Goal: Information Seeking & Learning: Find specific fact

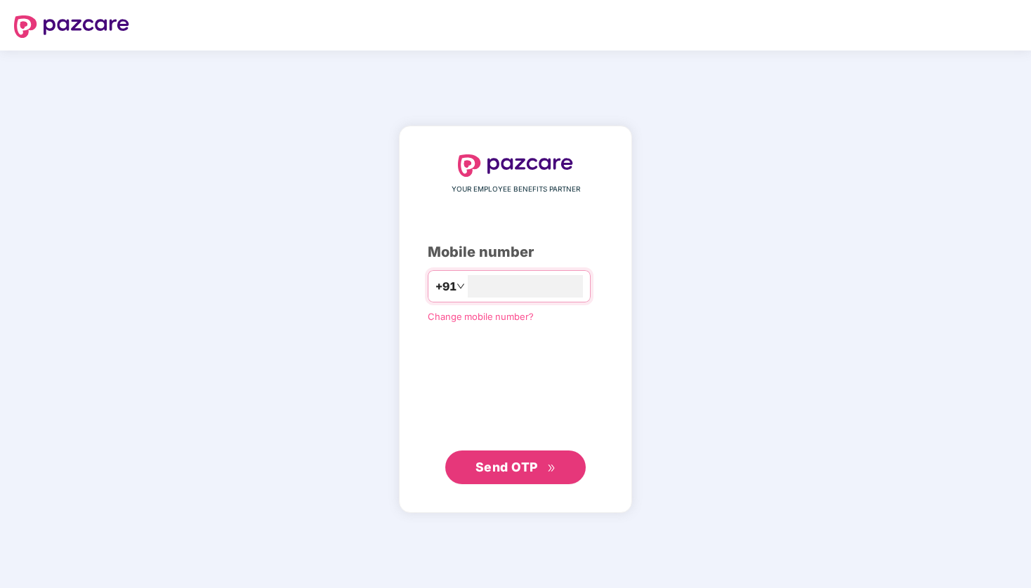
type input "**********"
click at [522, 466] on span "Send OTP" at bounding box center [506, 466] width 62 height 15
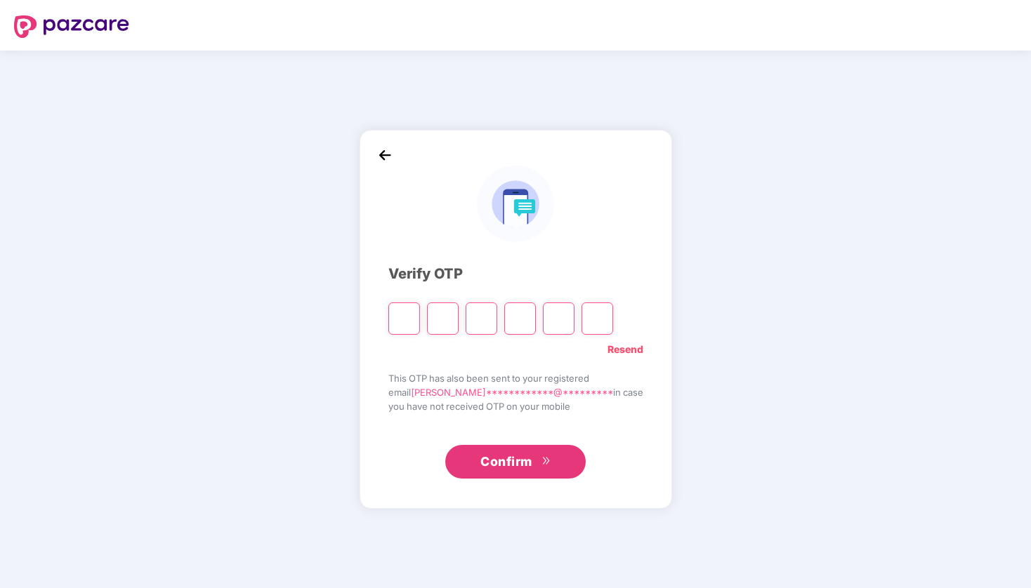
type input "*"
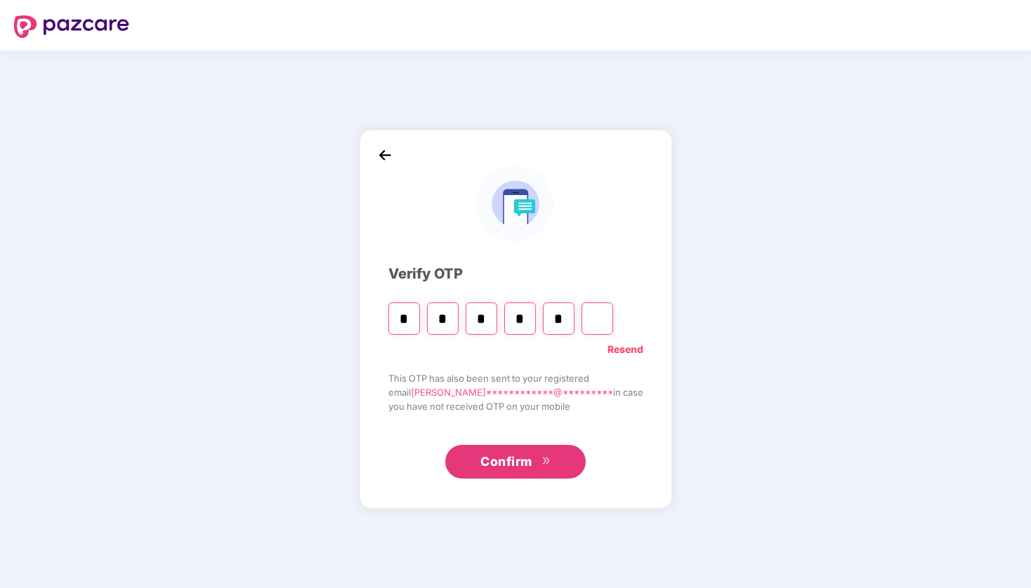
type input "*"
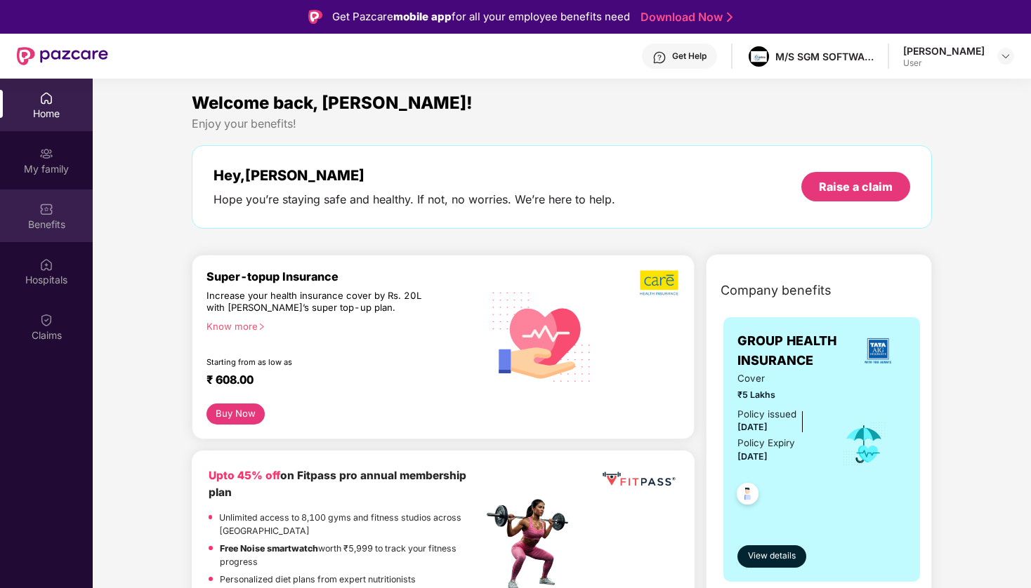
click at [51, 211] on img at bounding box center [46, 209] width 14 height 14
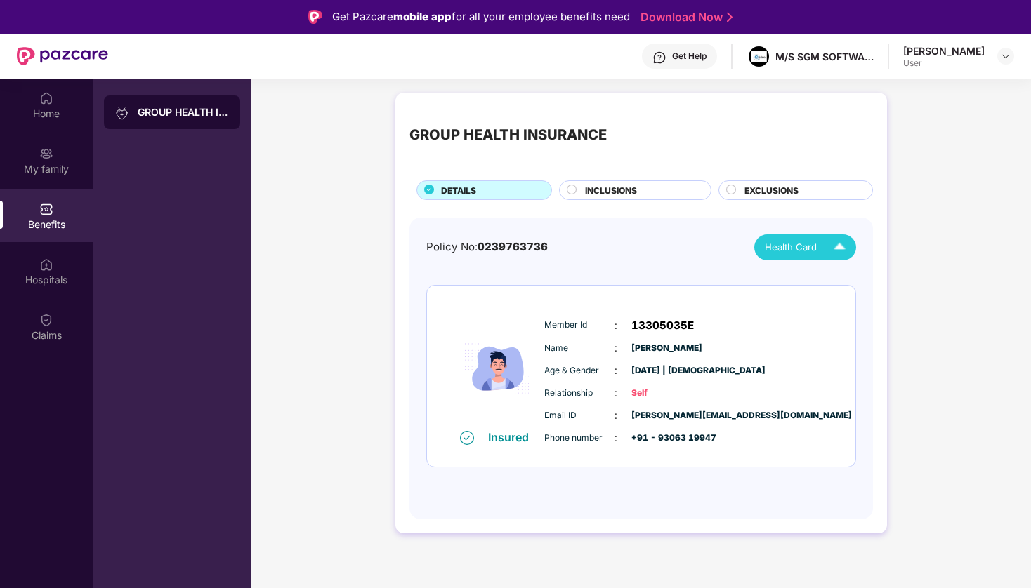
click at [779, 237] on div "Health Card" at bounding box center [808, 247] width 87 height 25
click at [792, 280] on div "[PERSON_NAME]" at bounding box center [803, 281] width 91 height 15
click at [70, 285] on div "Hospitals" at bounding box center [46, 280] width 93 height 14
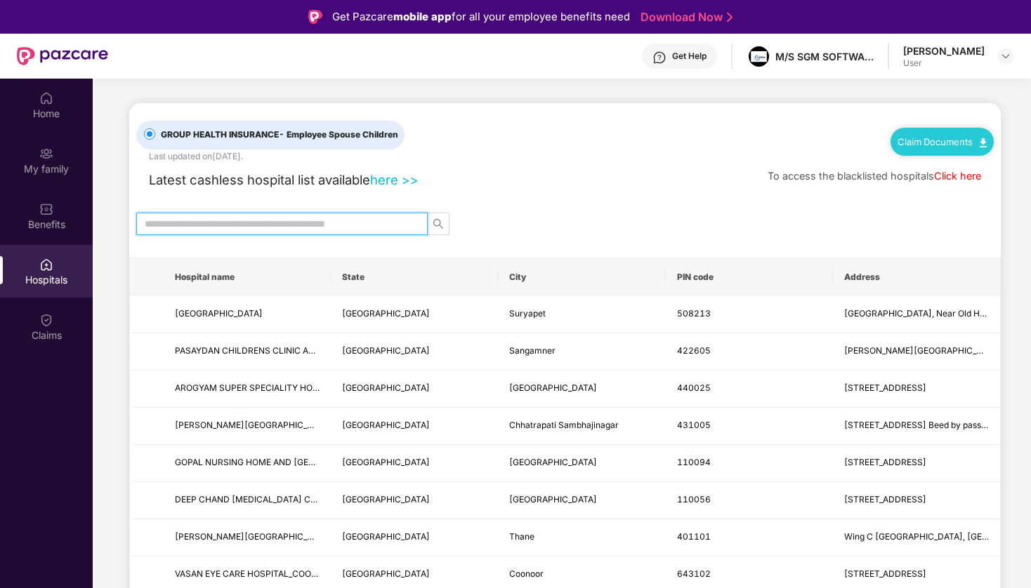
click at [214, 221] on input "text" at bounding box center [276, 223] width 263 height 15
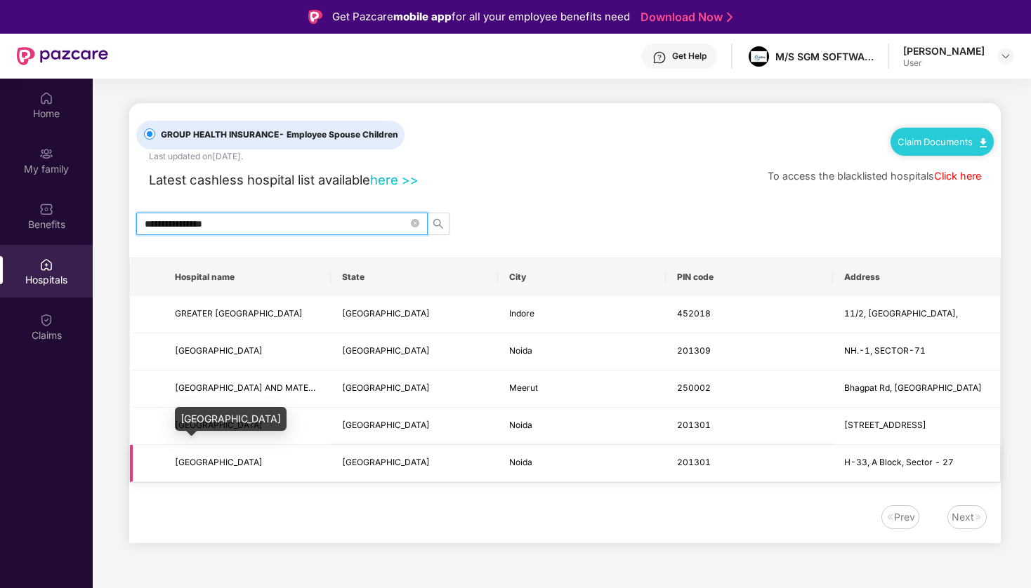
type input "**********"
click at [263, 467] on span "[GEOGRAPHIC_DATA]" at bounding box center [219, 462] width 88 height 11
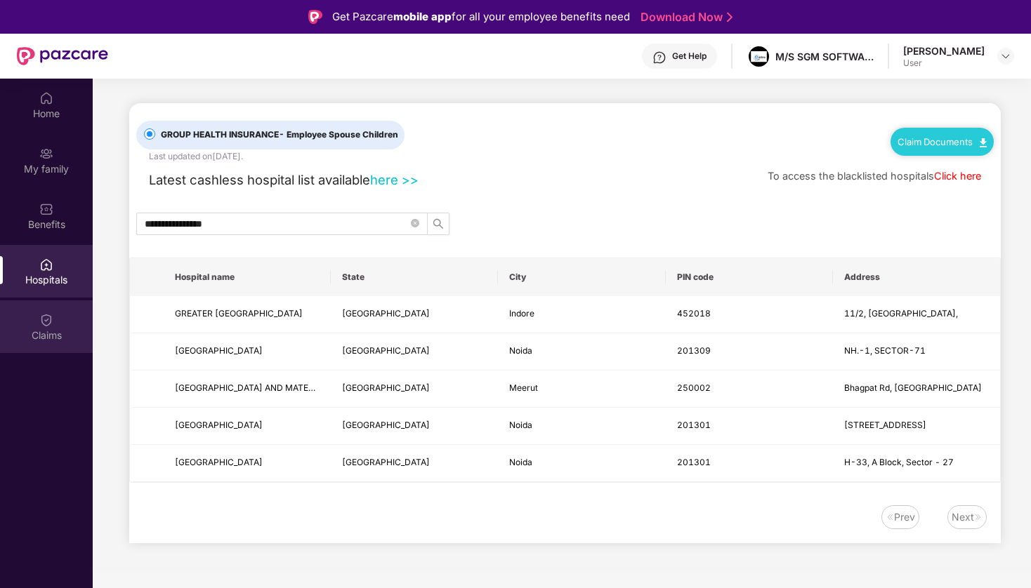
click at [48, 327] on img at bounding box center [46, 320] width 14 height 14
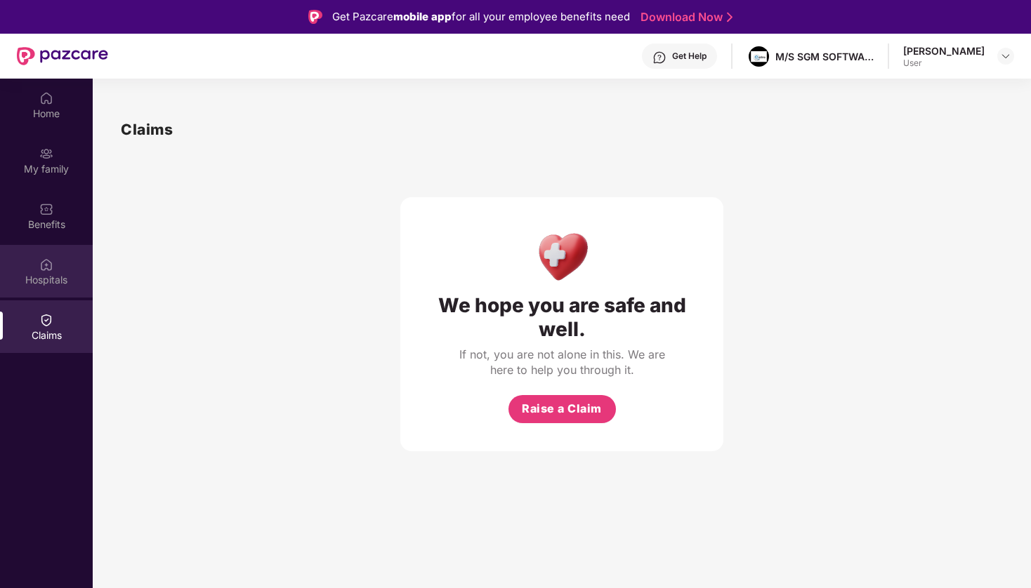
click at [45, 289] on div "Hospitals" at bounding box center [46, 271] width 93 height 53
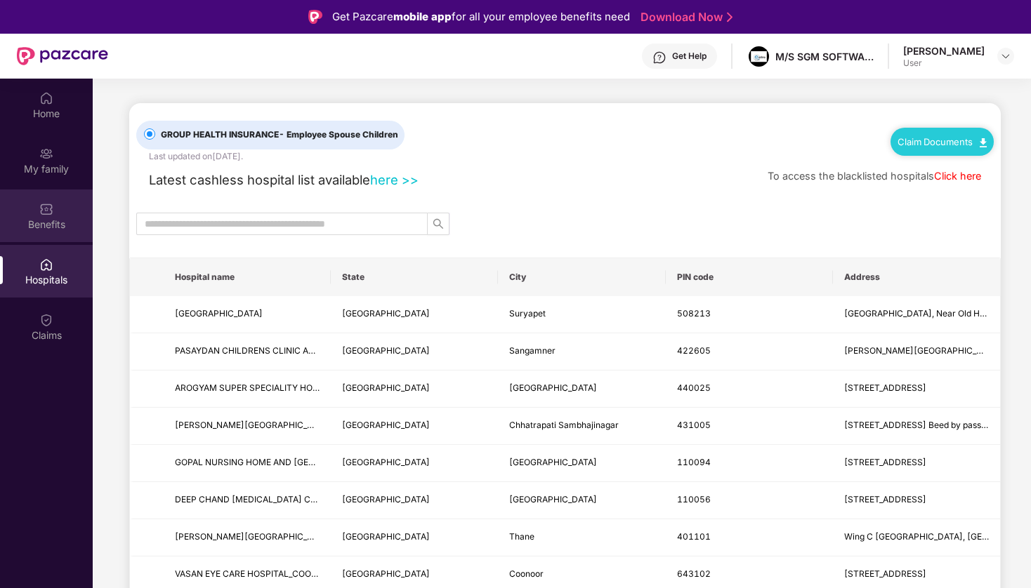
click at [42, 225] on div "Benefits" at bounding box center [46, 225] width 93 height 14
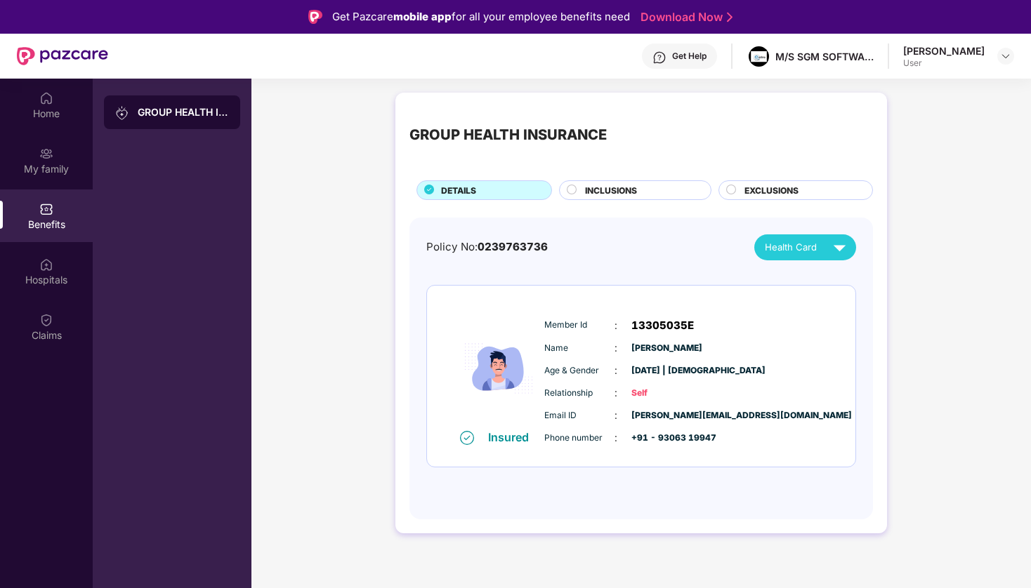
click at [589, 197] on div "INCLUSIONS" at bounding box center [641, 191] width 126 height 15
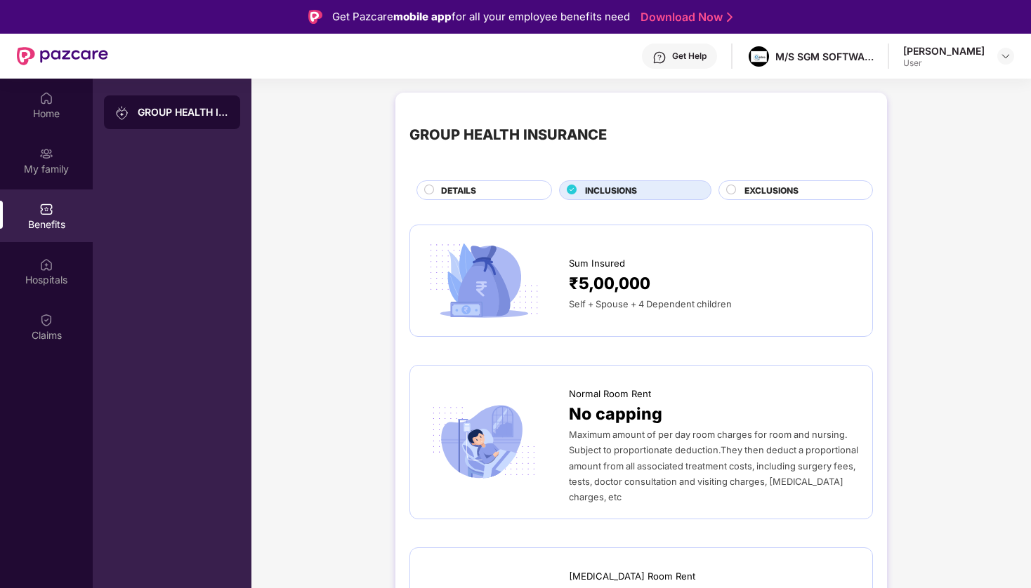
click at [789, 187] on span "EXCLUSIONS" at bounding box center [771, 190] width 54 height 13
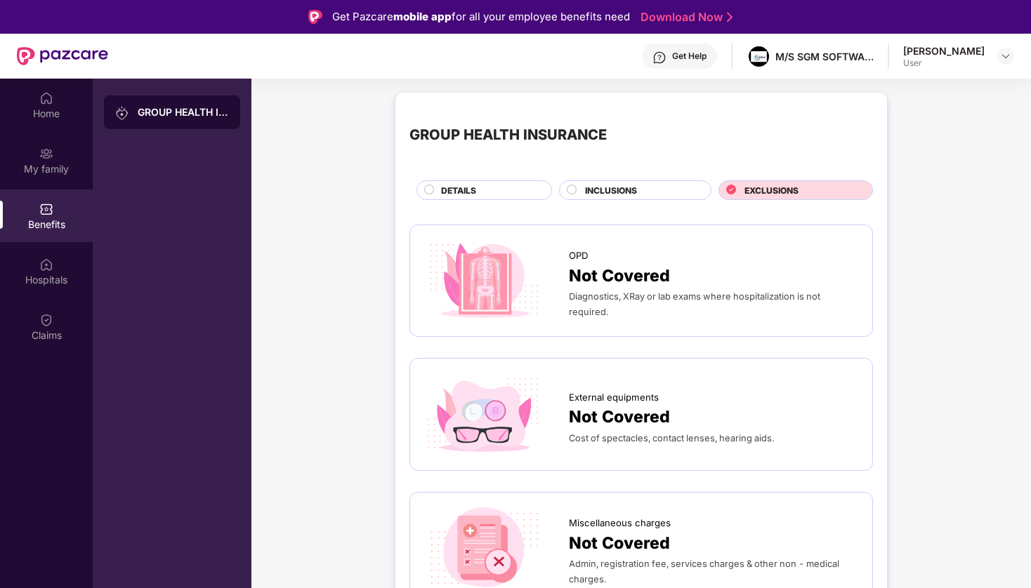
click at [499, 195] on div "DETAILS" at bounding box center [489, 191] width 110 height 15
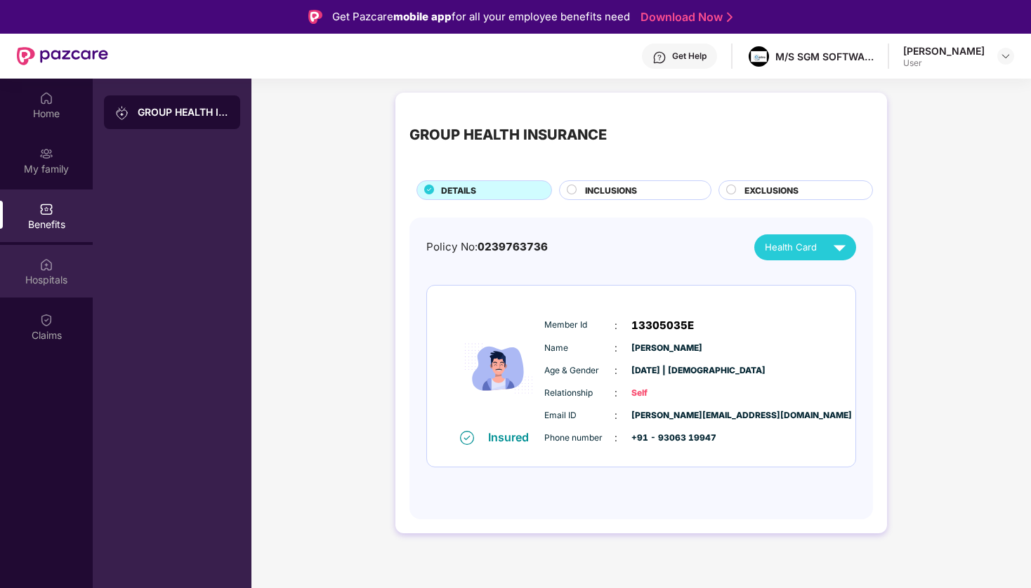
click at [60, 274] on div "Hospitals" at bounding box center [46, 280] width 93 height 14
